Goal: Task Accomplishment & Management: Use online tool/utility

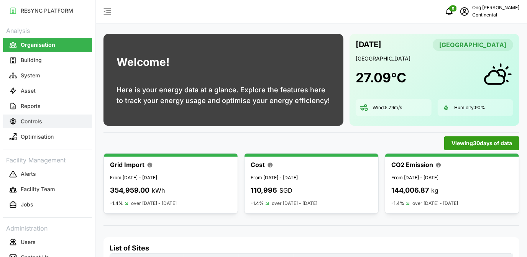
click at [31, 120] on p "Controls" at bounding box center [31, 122] width 21 height 8
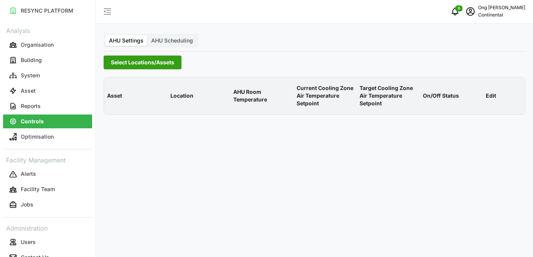
click at [130, 63] on span "Select Locations/Assets" at bounding box center [142, 62] width 63 height 13
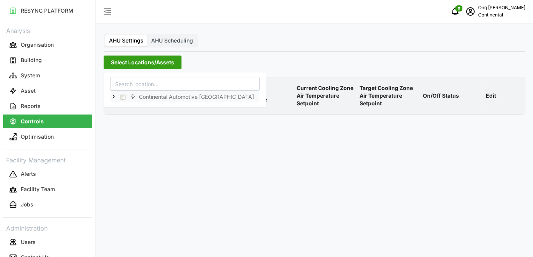
click at [112, 95] on icon at bounding box center [113, 97] width 6 height 6
click at [130, 108] on span "Select CA1" at bounding box center [129, 108] width 5 height 5
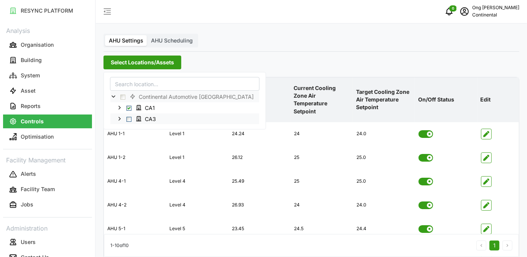
click at [130, 118] on span "Select CA3" at bounding box center [129, 119] width 5 height 5
click at [325, 48] on div "AHU Settings AHU Scheduling Select Locations/Assets Asset Location AHU Room Tem…" at bounding box center [311, 195] width 431 height 391
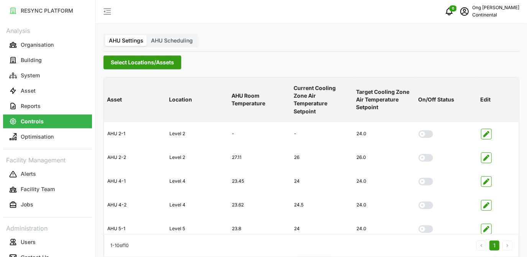
click at [122, 66] on span "Select Locations/Assets" at bounding box center [142, 62] width 63 height 13
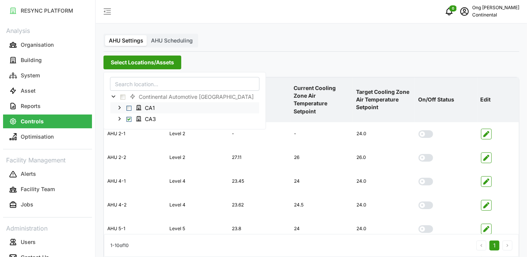
click at [128, 108] on span "Select CA1" at bounding box center [129, 108] width 5 height 5
click at [327, 58] on div "Select Locations/Assets" at bounding box center [312, 63] width 416 height 14
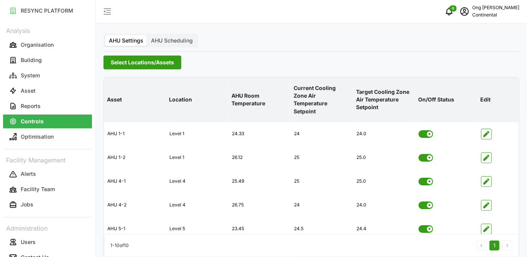
scroll to position [133, 0]
